Goal: Task Accomplishment & Management: Use online tool/utility

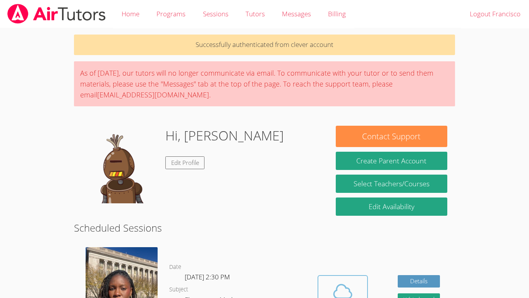
click at [349, 286] on icon at bounding box center [343, 291] width 22 height 22
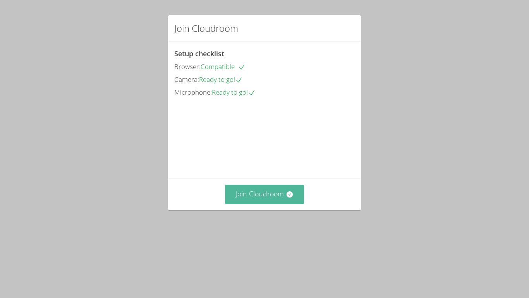
click at [285, 203] on button "Join Cloudroom" at bounding box center [264, 193] width 79 height 19
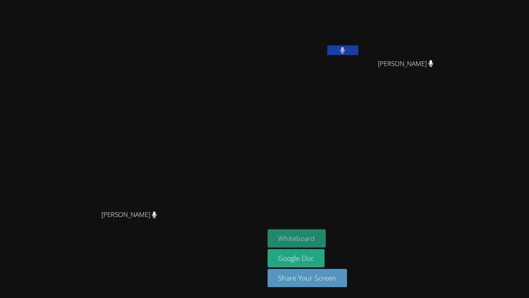
click at [275, 245] on button "Whiteboard" at bounding box center [297, 238] width 58 height 18
click at [437, 51] on video at bounding box center [409, 29] width 92 height 52
